Goal: Information Seeking & Learning: Learn about a topic

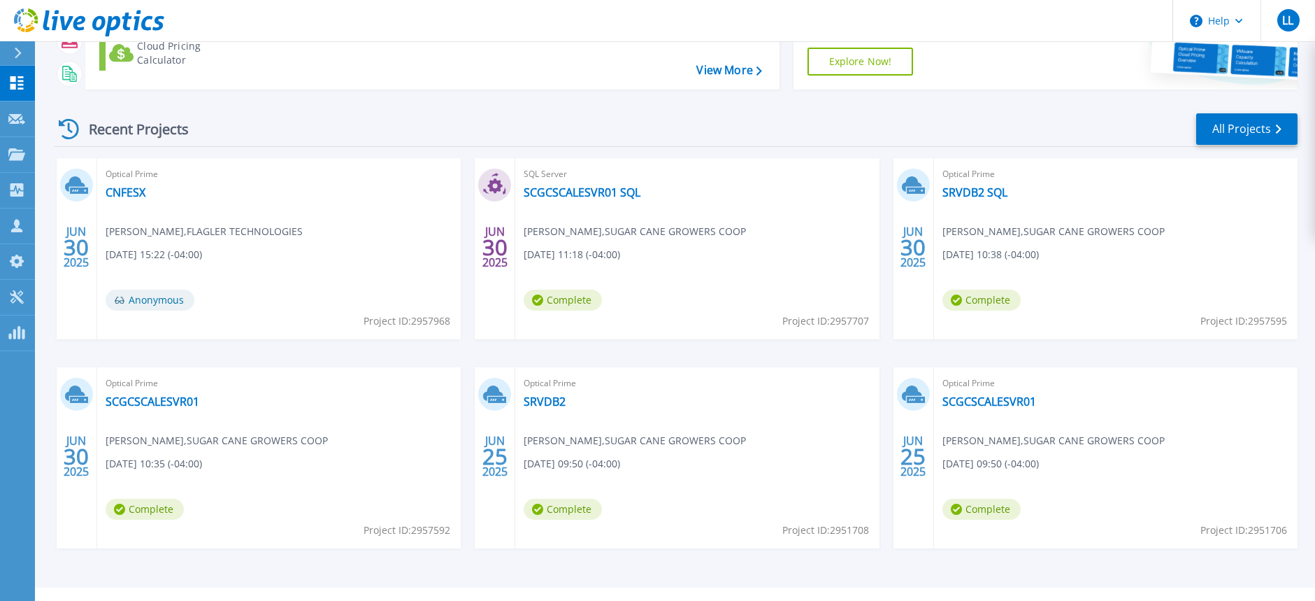
scroll to position [174, 0]
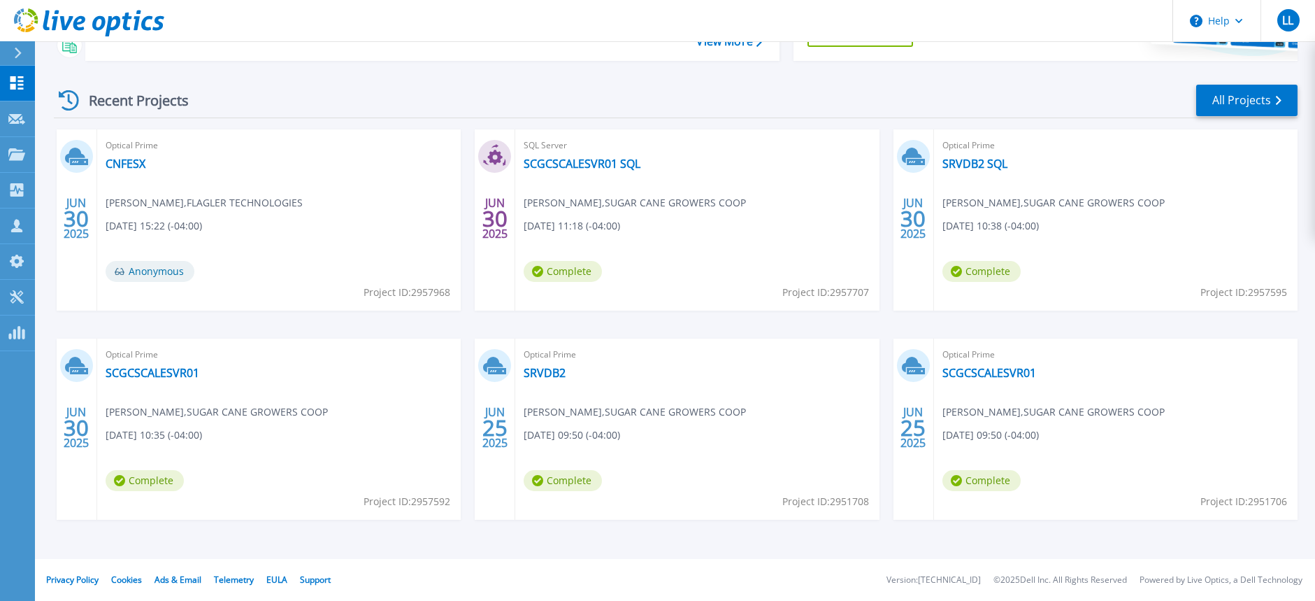
click at [1260, 83] on div "Recent Projects All Projects" at bounding box center [676, 100] width 1244 height 35
click at [1236, 101] on link "All Projects" at bounding box center [1246, 100] width 101 height 31
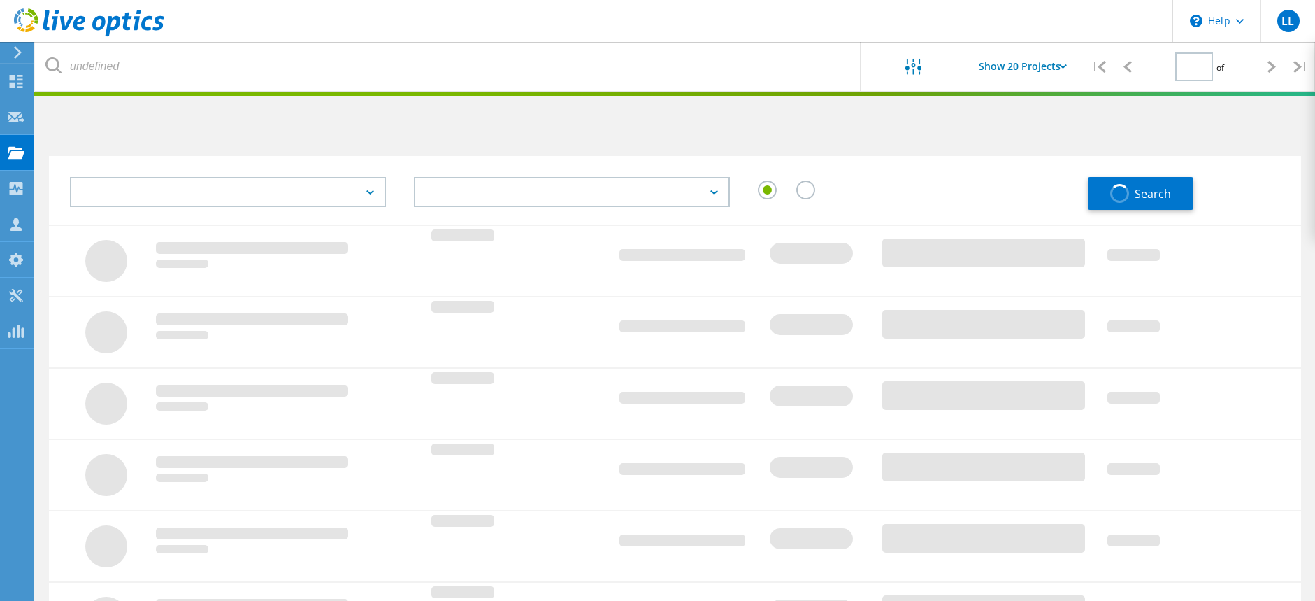
type input "1"
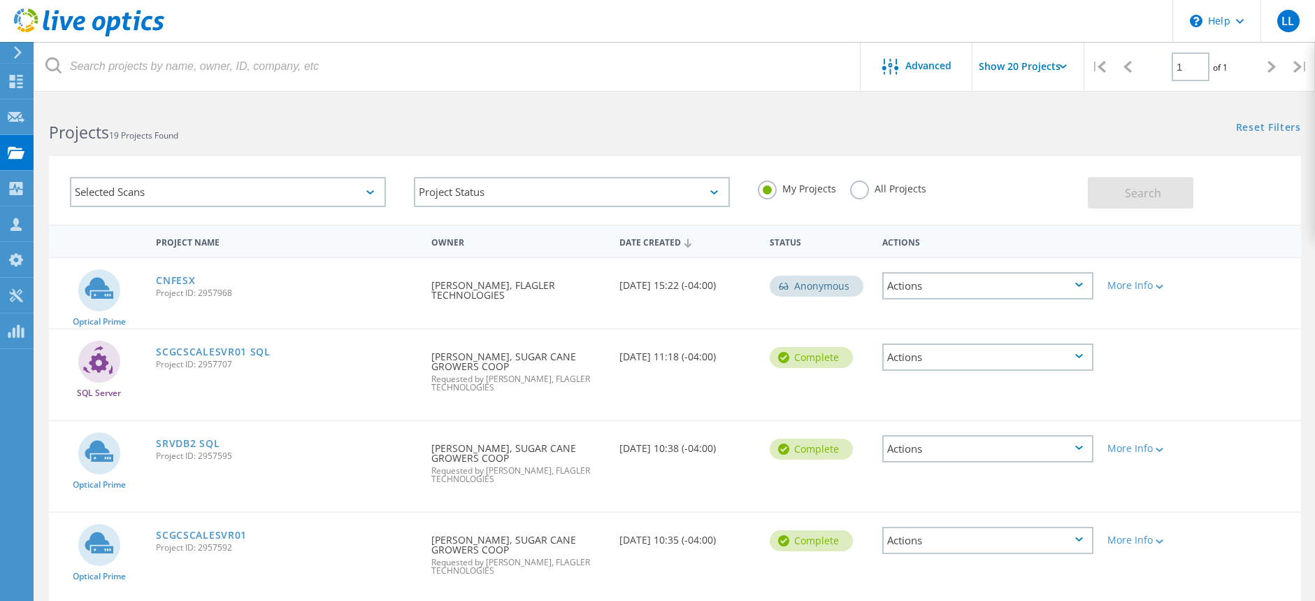
click at [1036, 65] on input "Show 20 Projects" at bounding box center [1043, 66] width 140 height 49
click at [1269, 266] on div "Optical Prime CNFESX Project ID: 2957968 Requested By [PERSON_NAME], FLAGLER TE…" at bounding box center [675, 293] width 1252 height 70
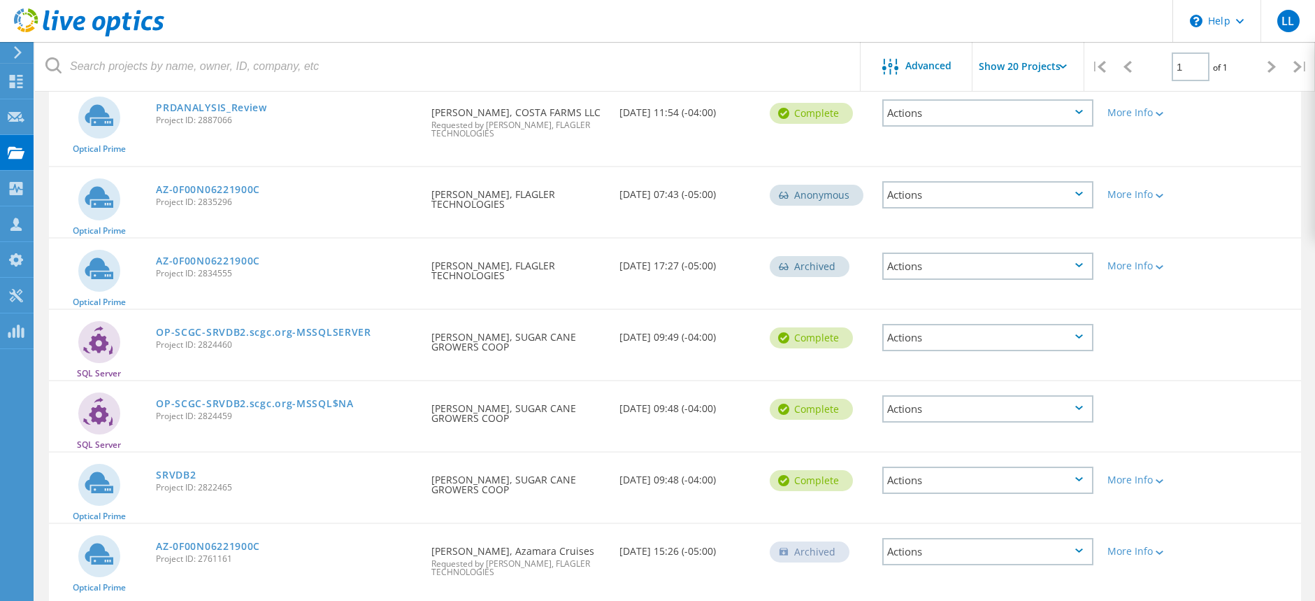
scroll to position [1241, 0]
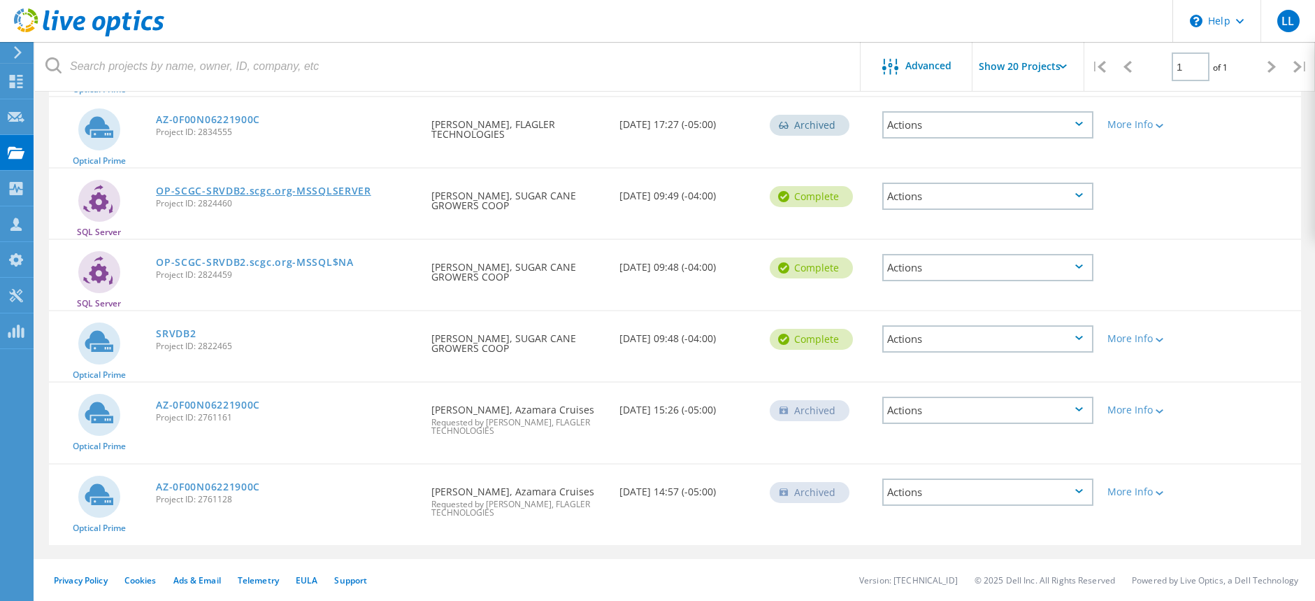
click at [340, 192] on link "OP-SCGC-SRVDB2.scgc.org-MSSQLSERVER" at bounding box center [263, 191] width 215 height 10
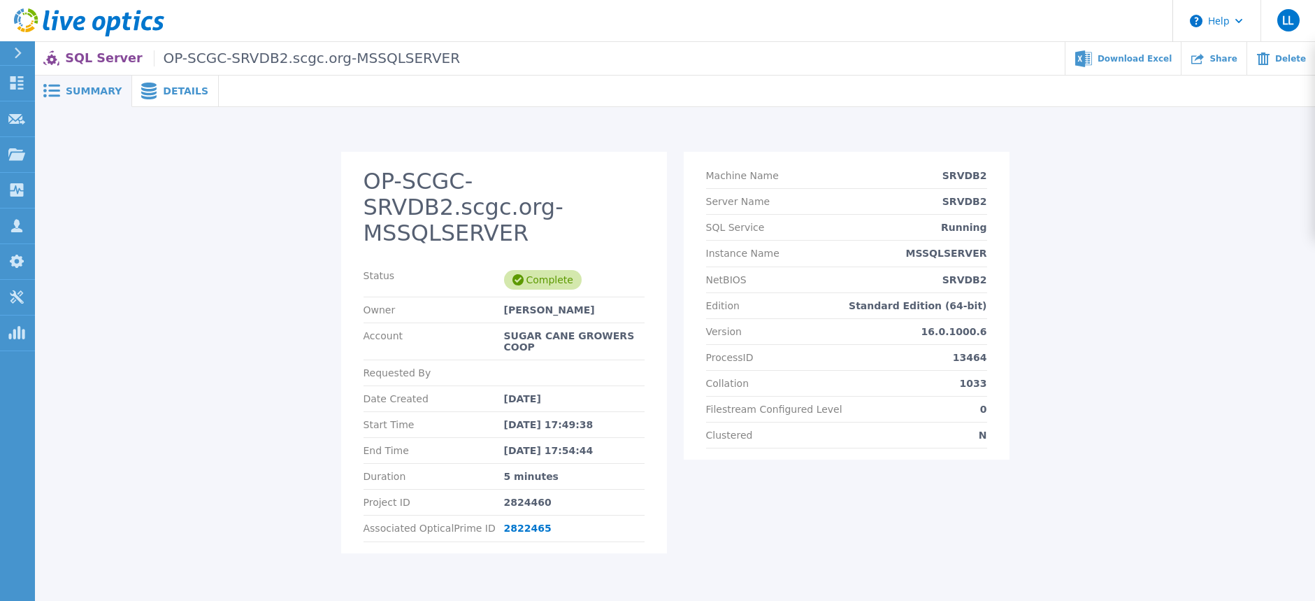
click at [178, 91] on span "Details" at bounding box center [185, 91] width 45 height 10
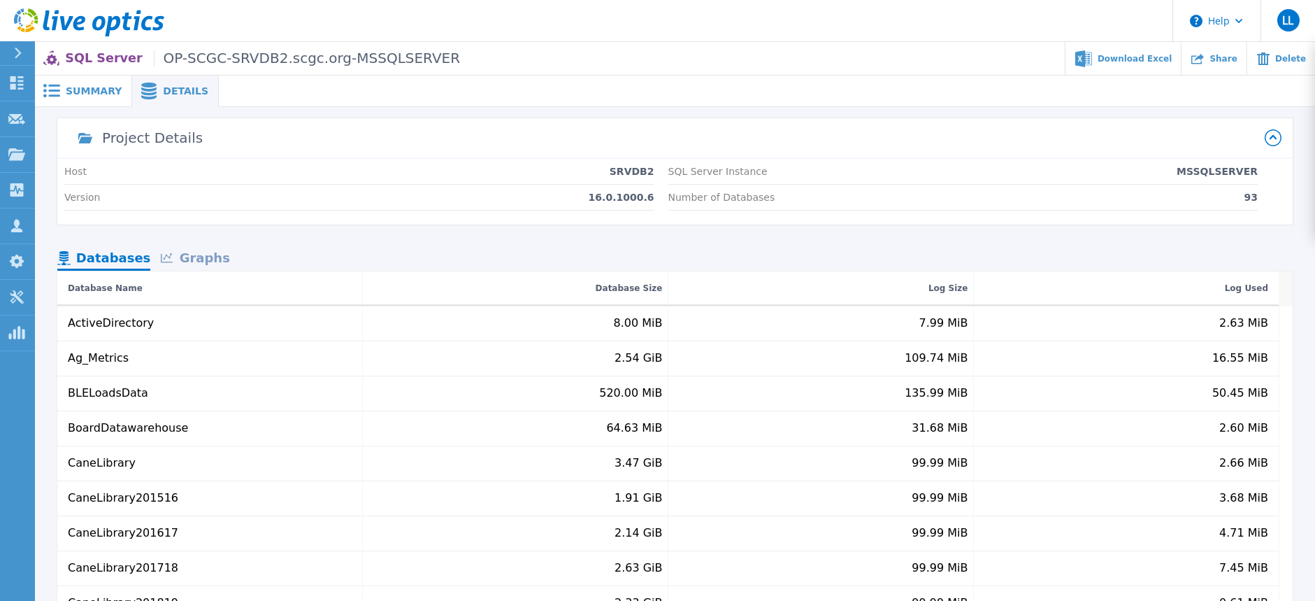
click at [196, 266] on div "Graphs" at bounding box center [195, 259] width 90 height 24
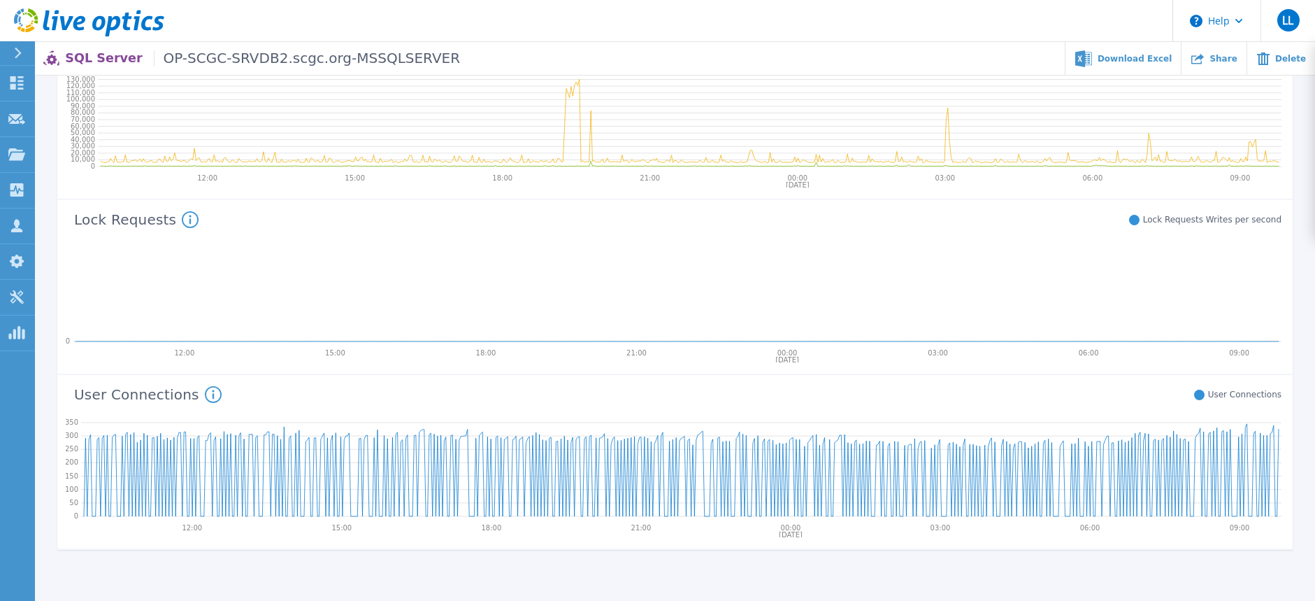
scroll to position [652, 0]
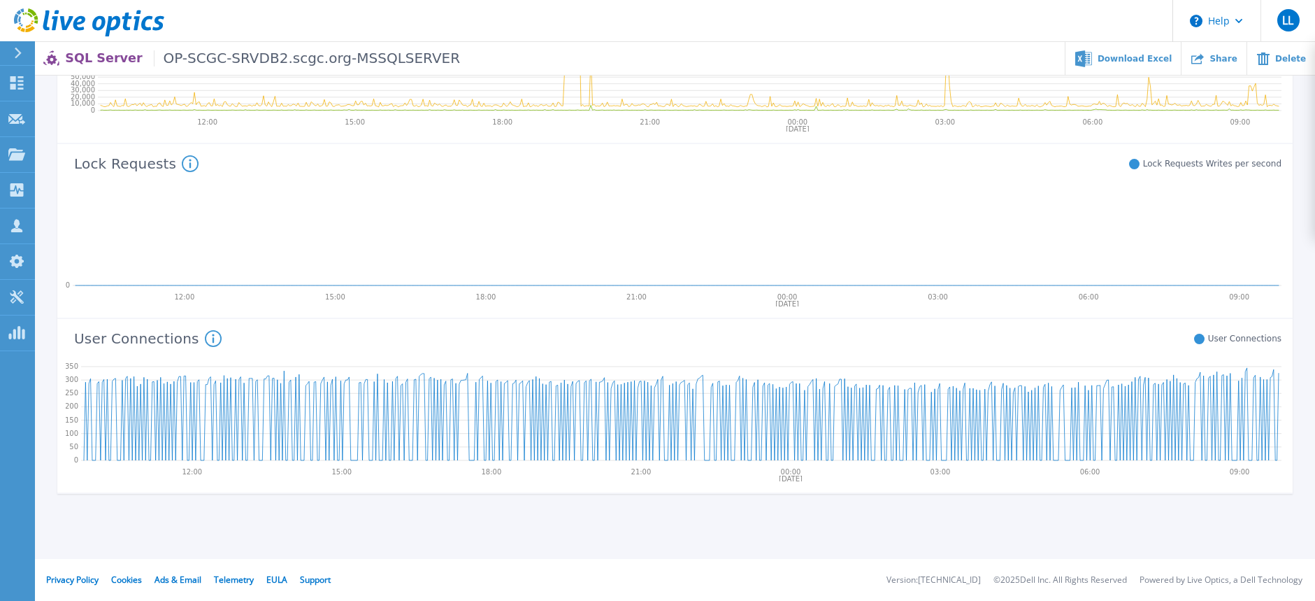
click at [205, 338] on icon at bounding box center [213, 338] width 17 height 17
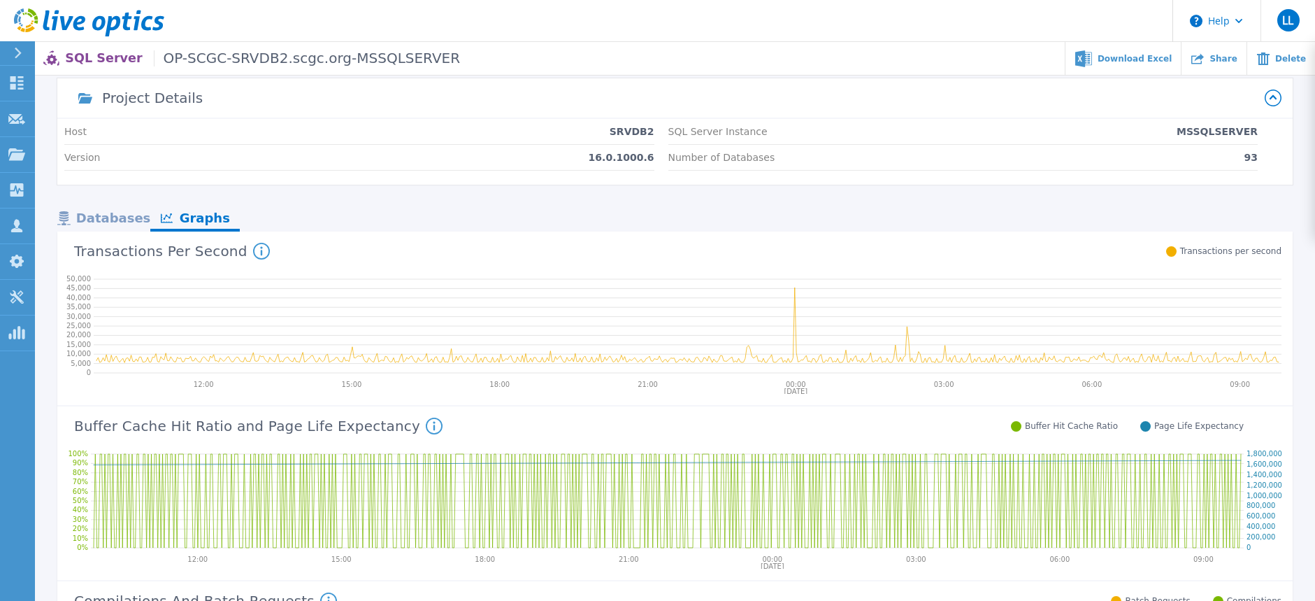
scroll to position [0, 0]
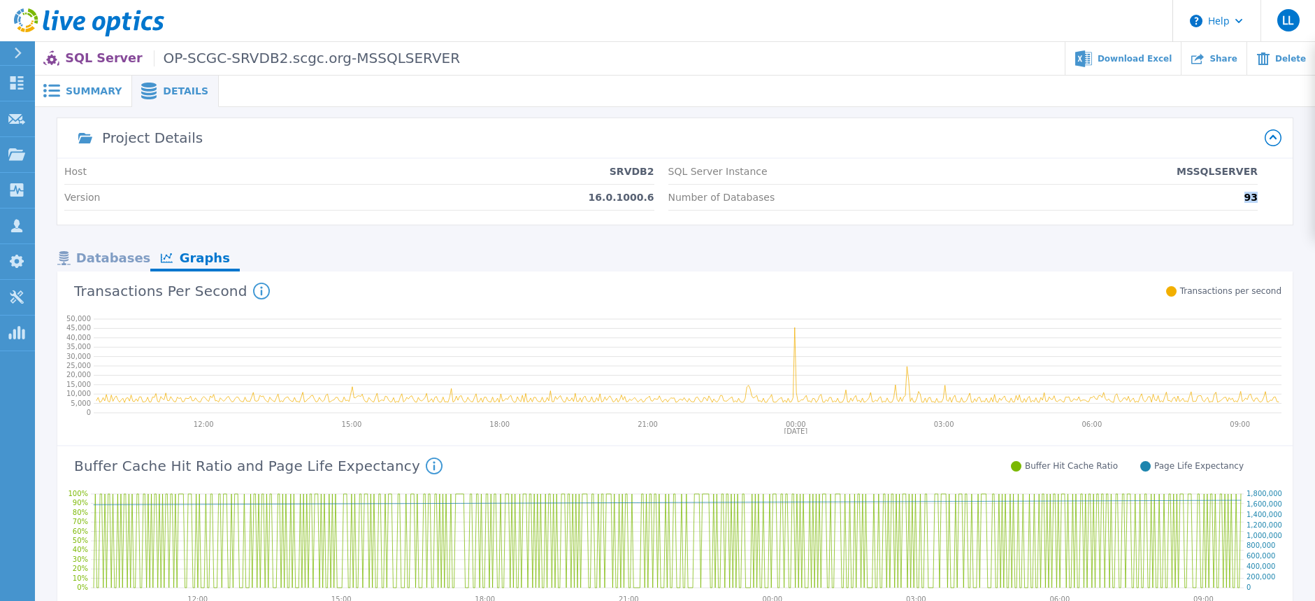
drag, startPoint x: 1261, startPoint y: 199, endPoint x: 1235, endPoint y: 199, distance: 25.9
click at [1235, 199] on div "Host SRVDB2 Version 16.0.1000.6 SQL Server Instance MSSQLSERVER Number of Datab…" at bounding box center [675, 192] width 1236 height 66
click at [92, 89] on span "Summary" at bounding box center [94, 91] width 56 height 10
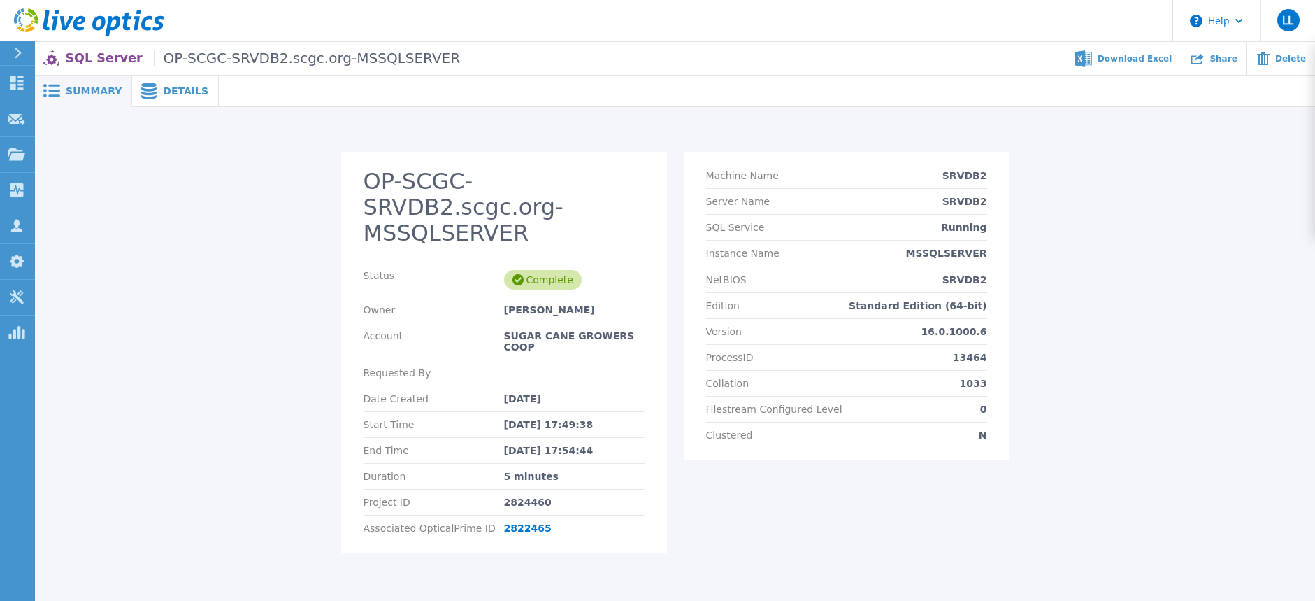
click at [171, 92] on span "Details" at bounding box center [185, 91] width 45 height 10
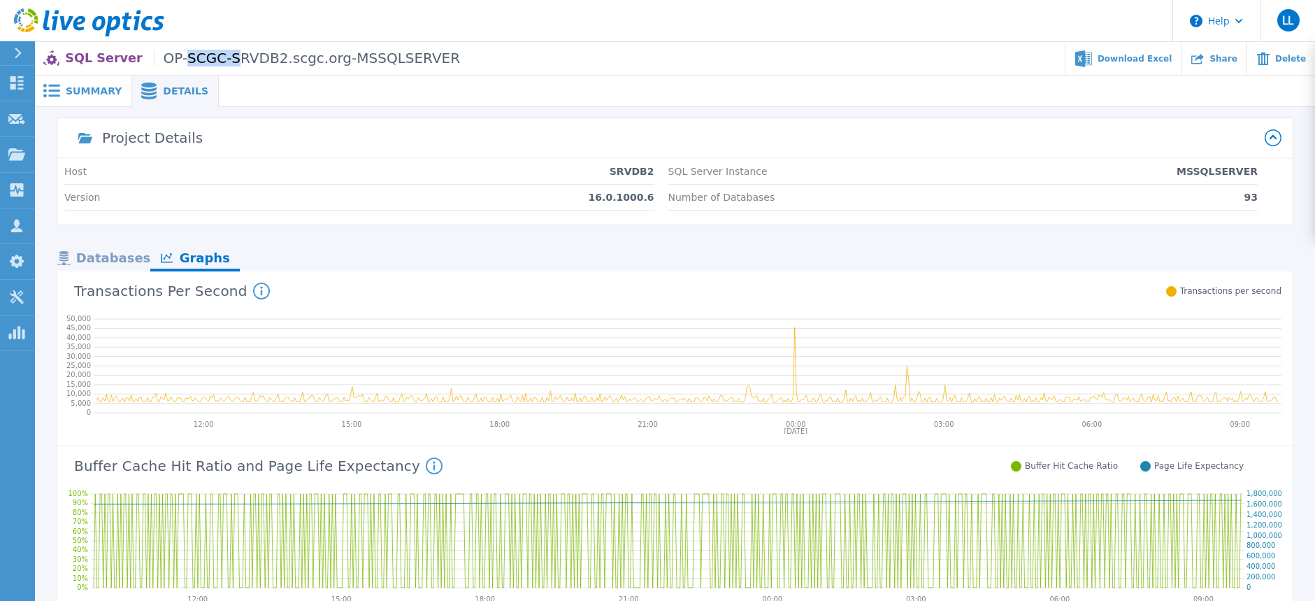
drag, startPoint x: 171, startPoint y: 57, endPoint x: 215, endPoint y: 59, distance: 43.4
click at [215, 59] on span "OP-SCGC-SRVDB2.scgc.org-MSSQLSERVER" at bounding box center [307, 58] width 306 height 16
click at [222, 57] on span "OP-SCGC-SRVDB2.scgc.org-MSSQLSERVER" at bounding box center [307, 58] width 306 height 16
drag, startPoint x: 211, startPoint y: 57, endPoint x: 262, endPoint y: 54, distance: 51.1
click at [262, 54] on span "OP-SCGC-SRVDB2.scgc.org-MSSQLSERVER" at bounding box center [307, 58] width 306 height 16
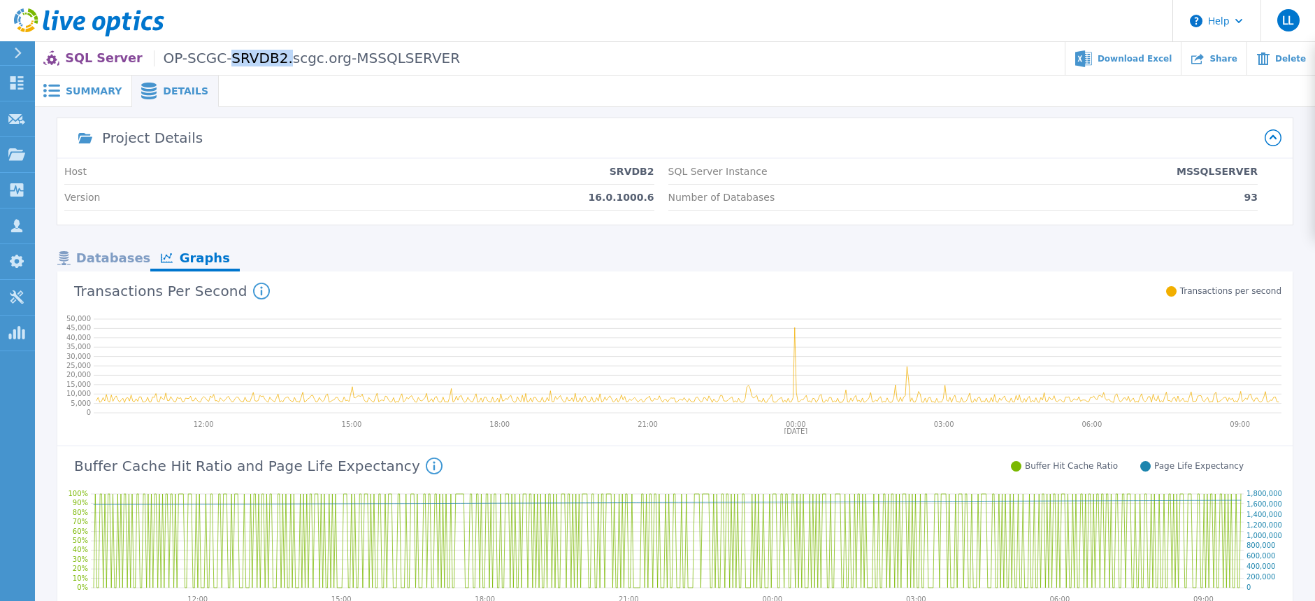
copy span "SRVDB2."
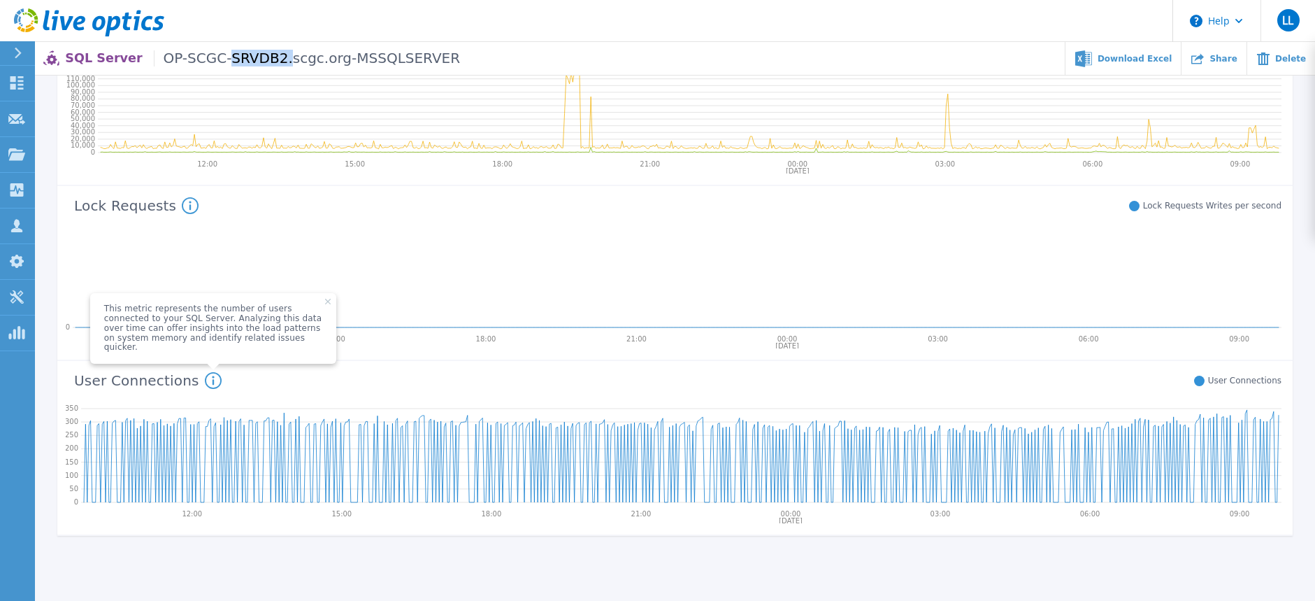
scroll to position [612, 0]
